Goal: Find contact information: Obtain details needed to contact an individual or organization

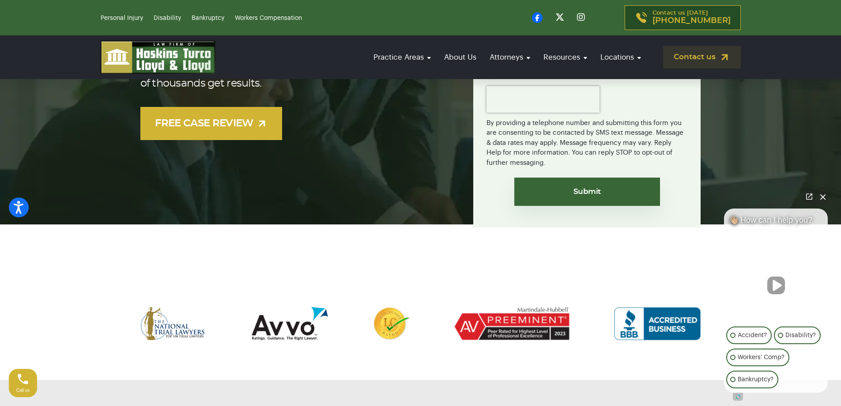
scroll to position [265, 0]
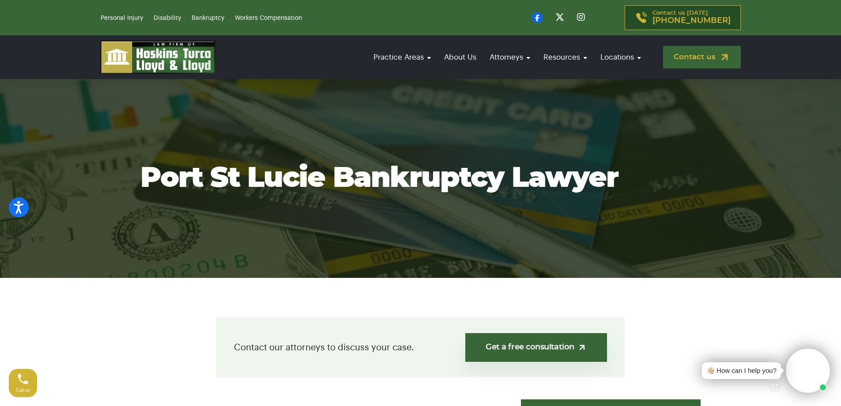
click at [692, 57] on link "Contact us" at bounding box center [702, 57] width 78 height 23
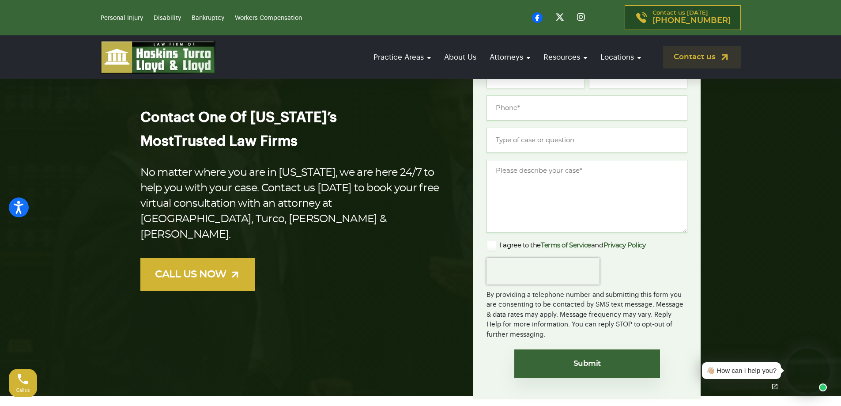
scroll to position [88, 0]
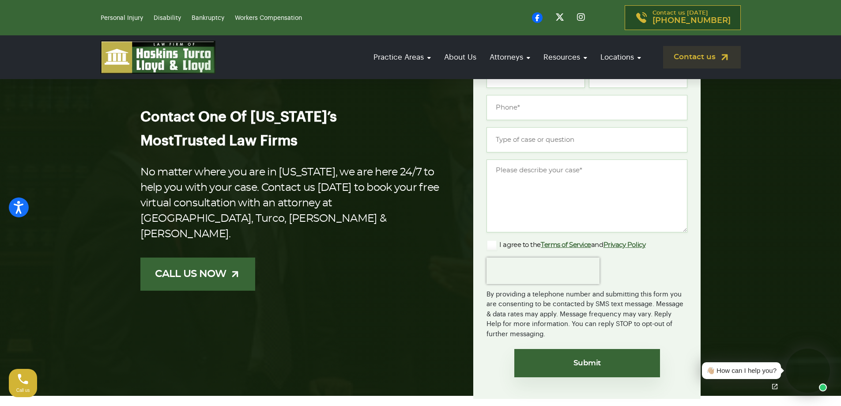
click at [229, 258] on link "CALL US NOW" at bounding box center [197, 274] width 115 height 33
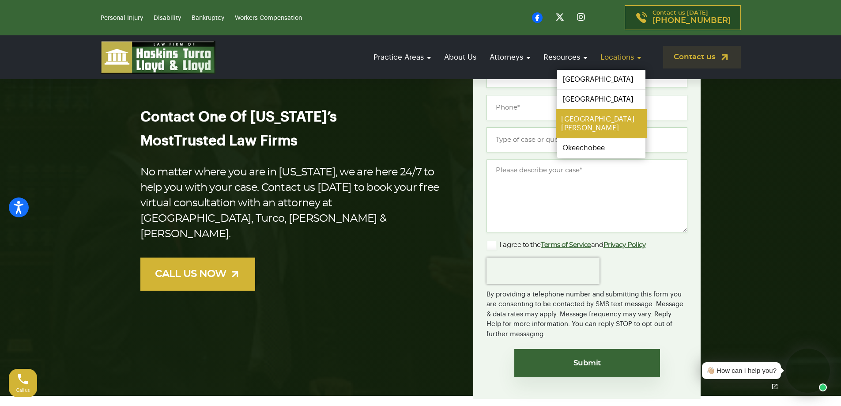
click at [592, 116] on link "[GEOGRAPHIC_DATA][PERSON_NAME]" at bounding box center [601, 123] width 91 height 29
